Goal: Obtain resource: Download file/media

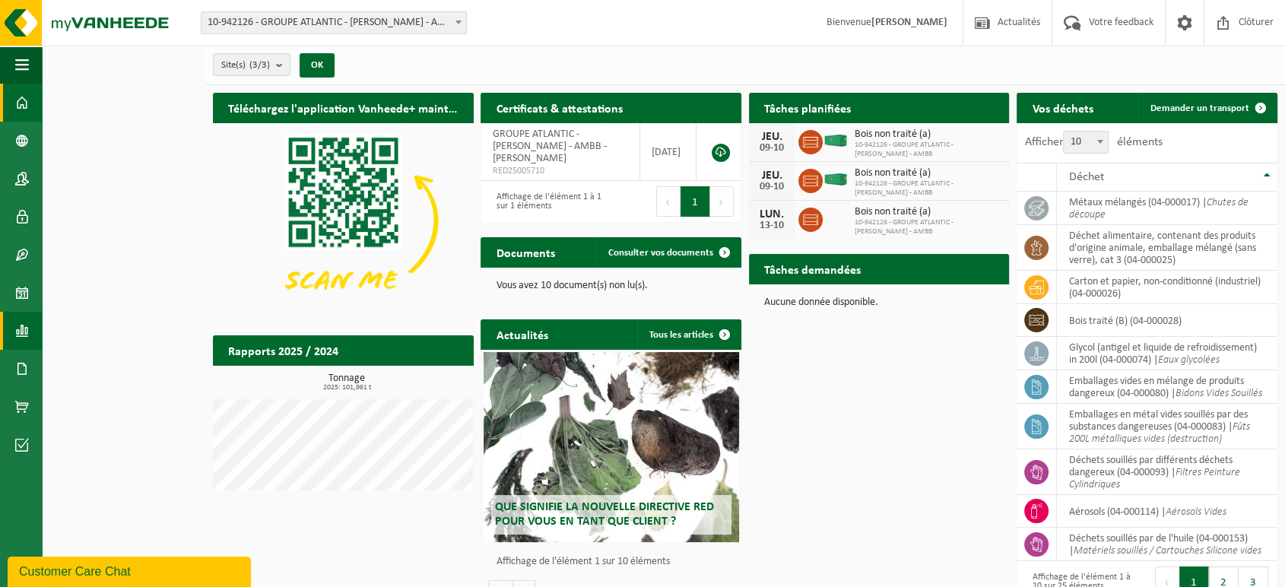
click at [27, 327] on span at bounding box center [22, 331] width 14 height 38
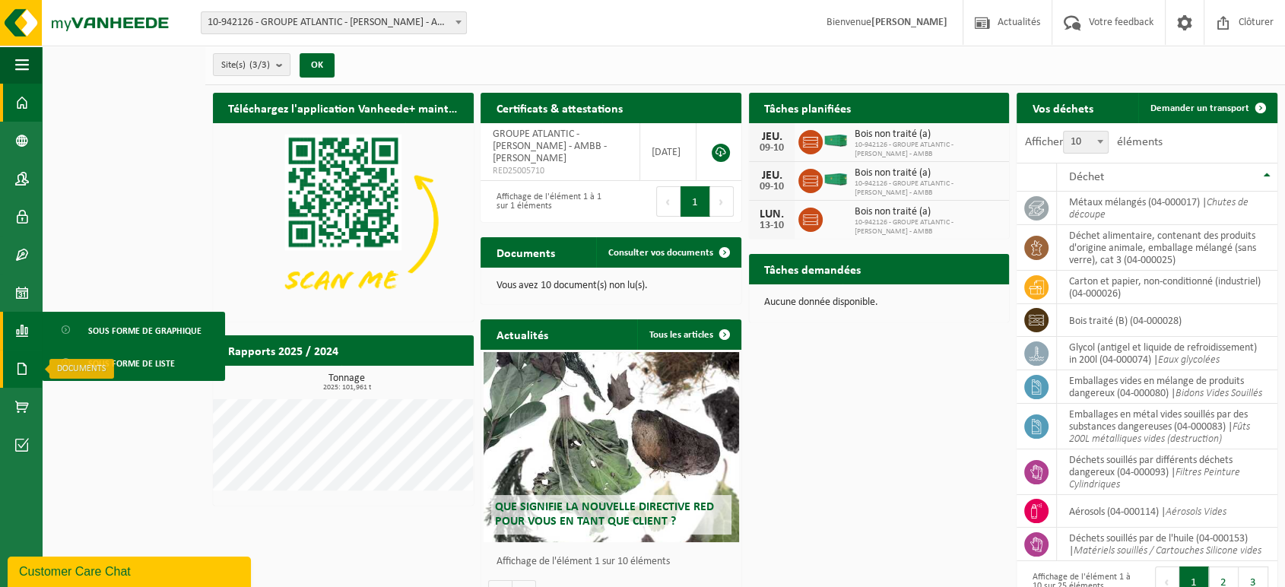
click at [24, 364] on span at bounding box center [22, 369] width 14 height 38
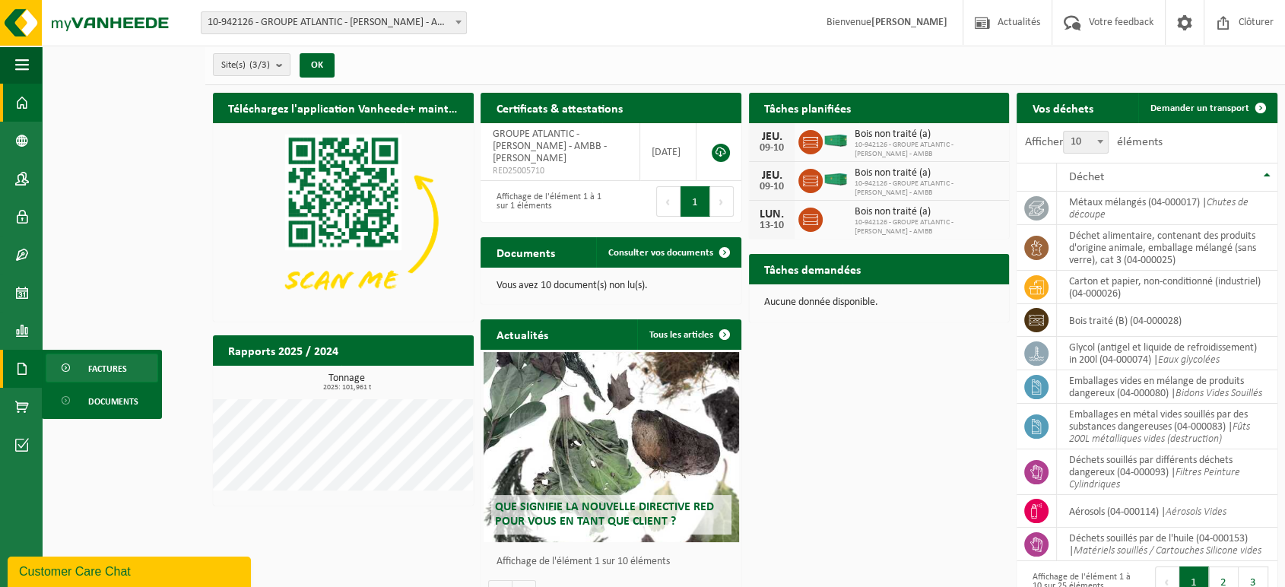
click at [113, 370] on span "Factures" at bounding box center [107, 368] width 39 height 29
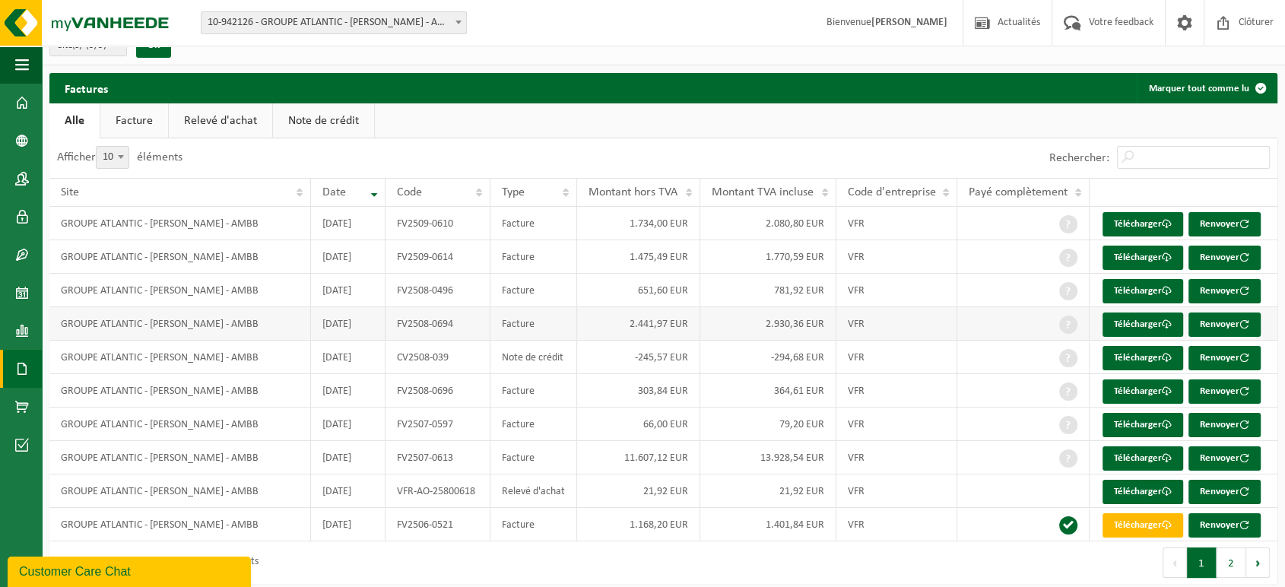
scroll to position [30, 0]
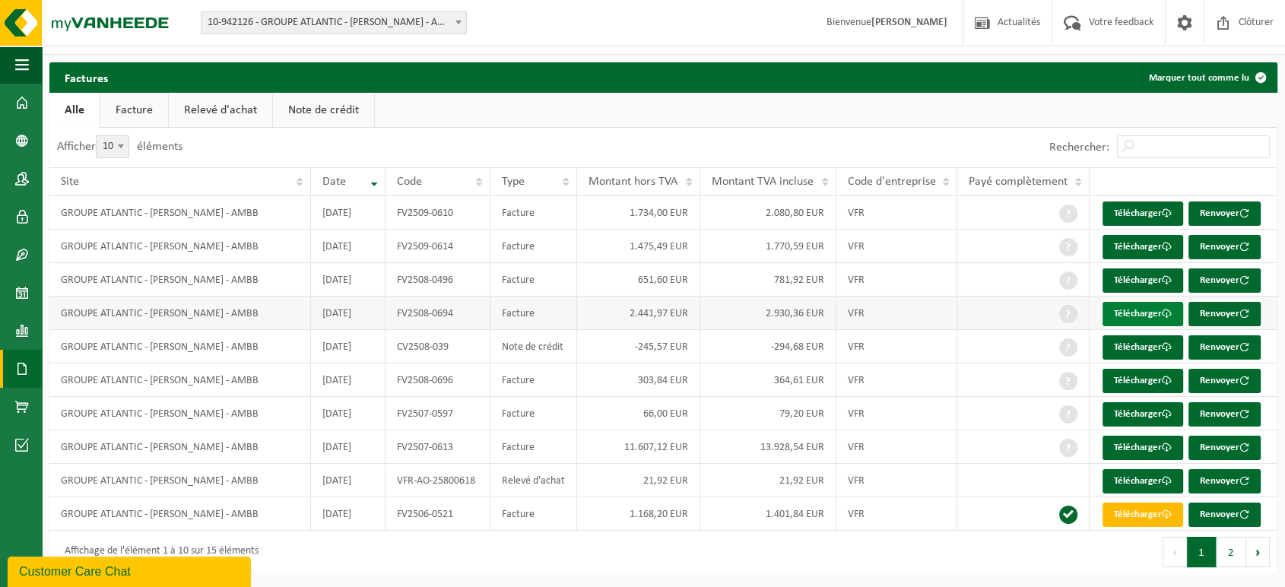
click at [1127, 307] on link "Télécharger" at bounding box center [1143, 314] width 81 height 24
click at [17, 339] on span at bounding box center [22, 331] width 14 height 38
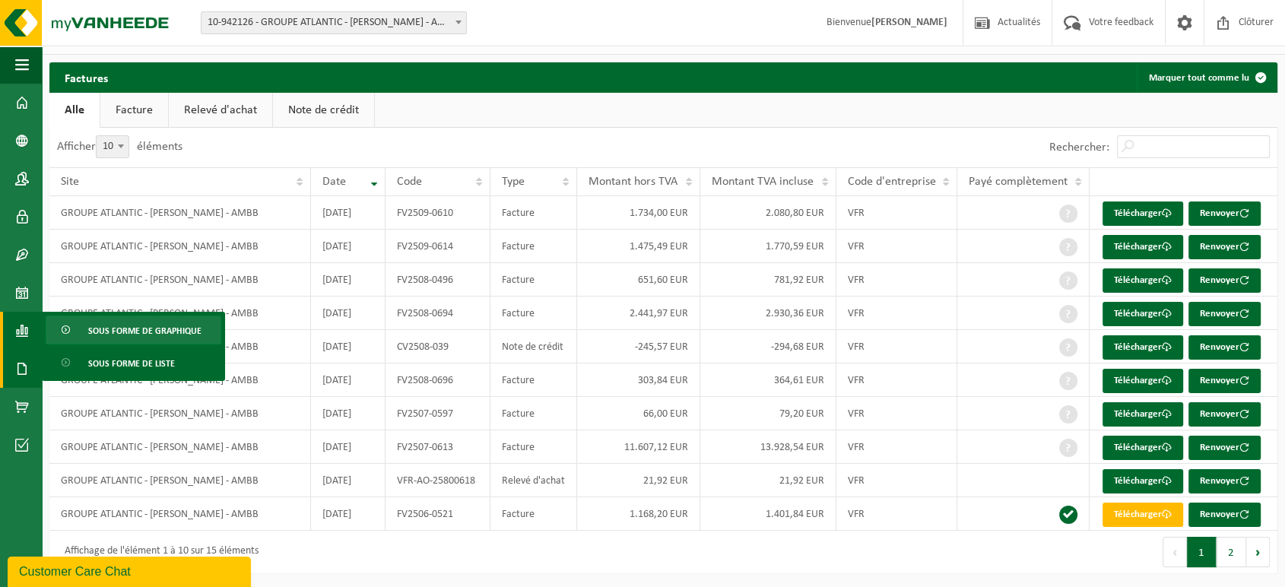
click at [142, 335] on span "Sous forme de graphique" at bounding box center [144, 330] width 113 height 29
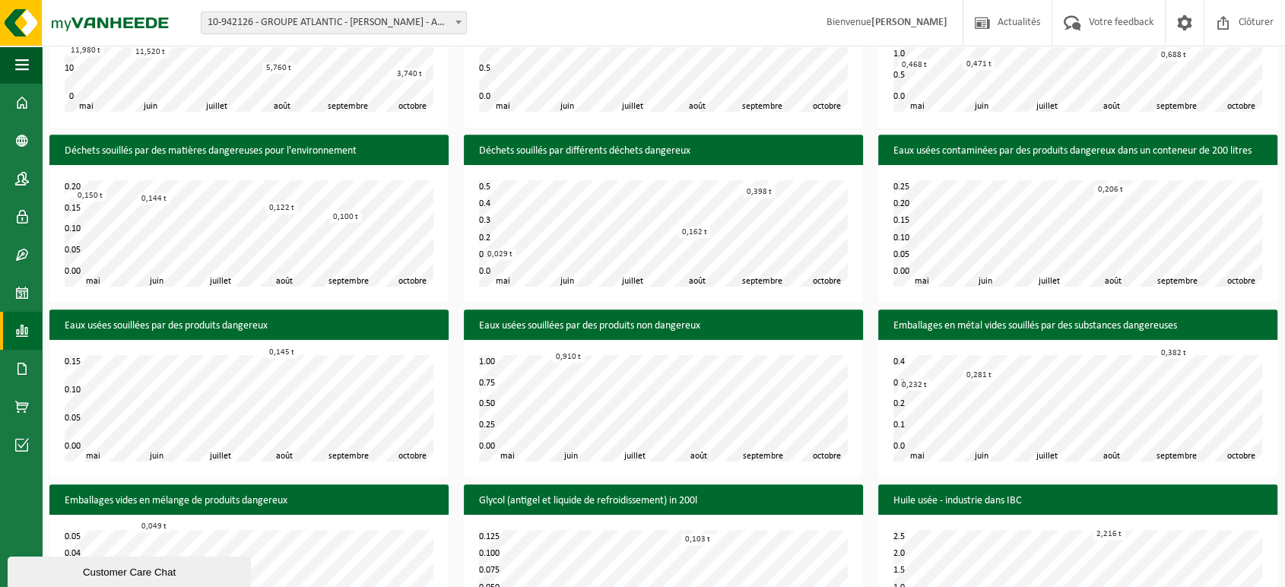
scroll to position [683, 0]
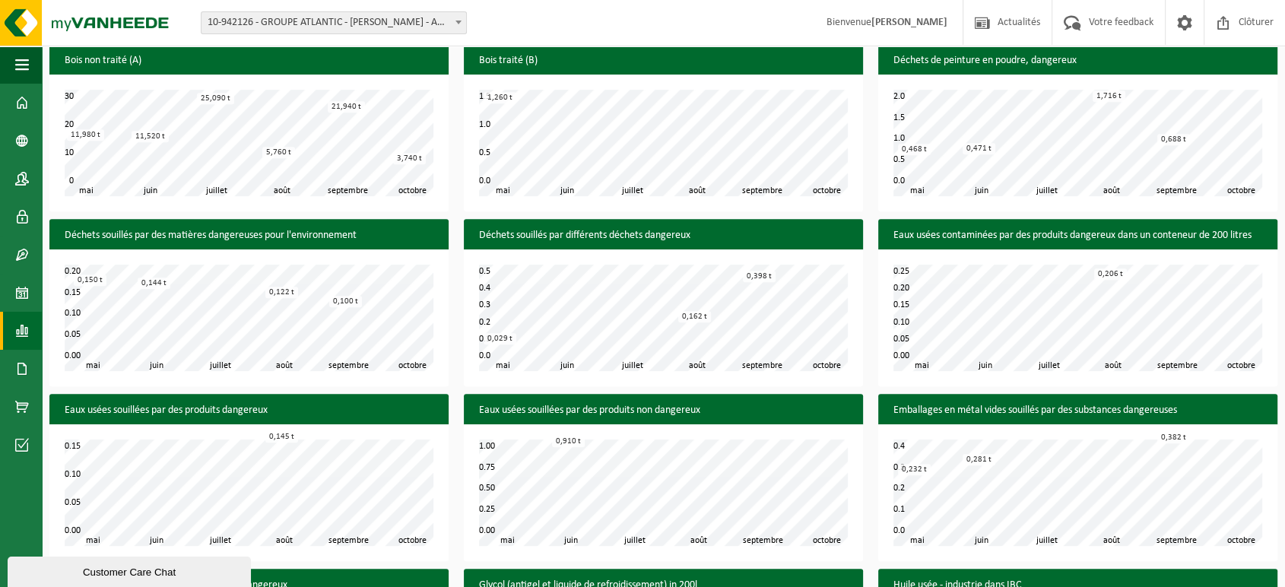
click at [687, 230] on h3 "Déchets souillés par différents déchets dangereux" at bounding box center [663, 235] width 399 height 33
